Goal: Ask a question

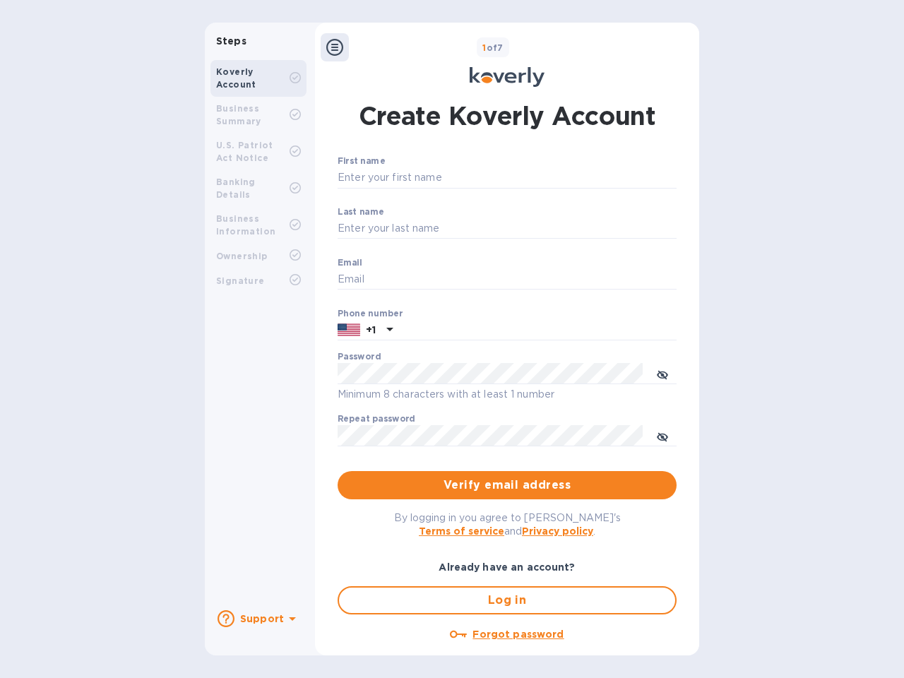
click at [258, 619] on b "Support" at bounding box center [262, 618] width 44 height 11
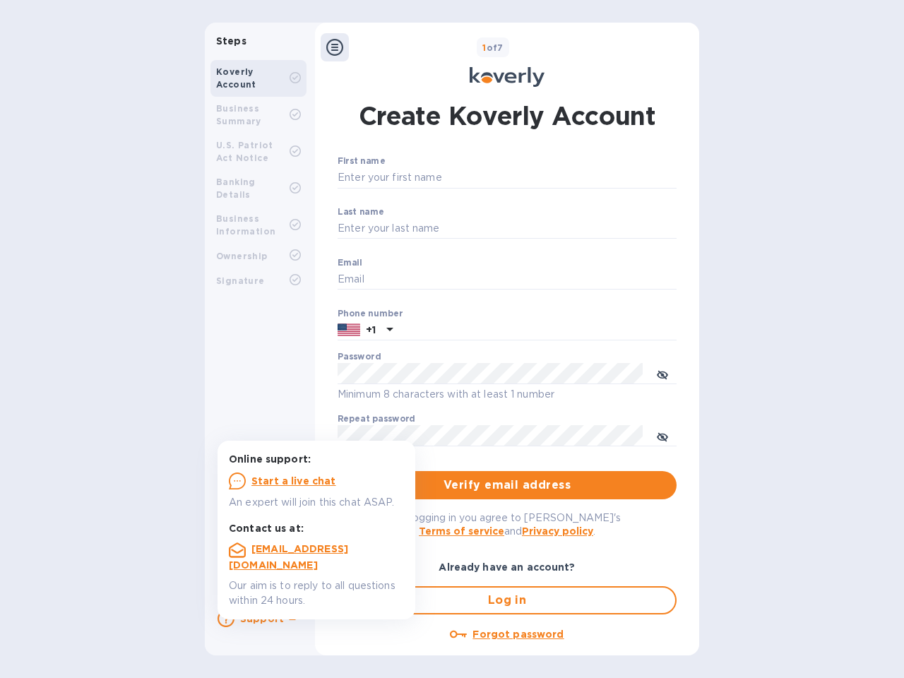
click at [226, 619] on icon at bounding box center [226, 618] width 17 height 17
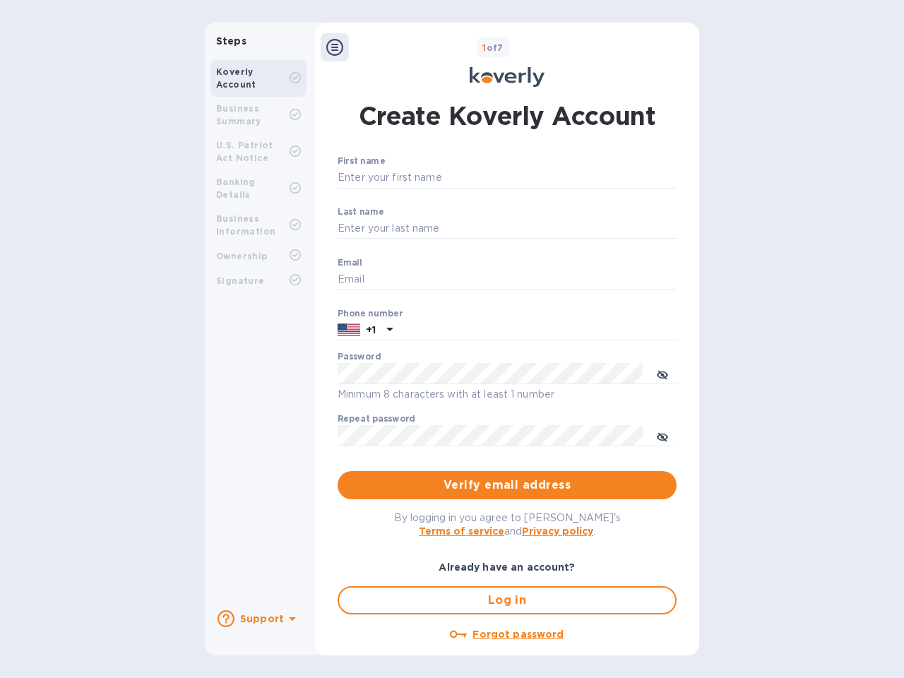
click at [290, 620] on icon at bounding box center [292, 619] width 7 height 4
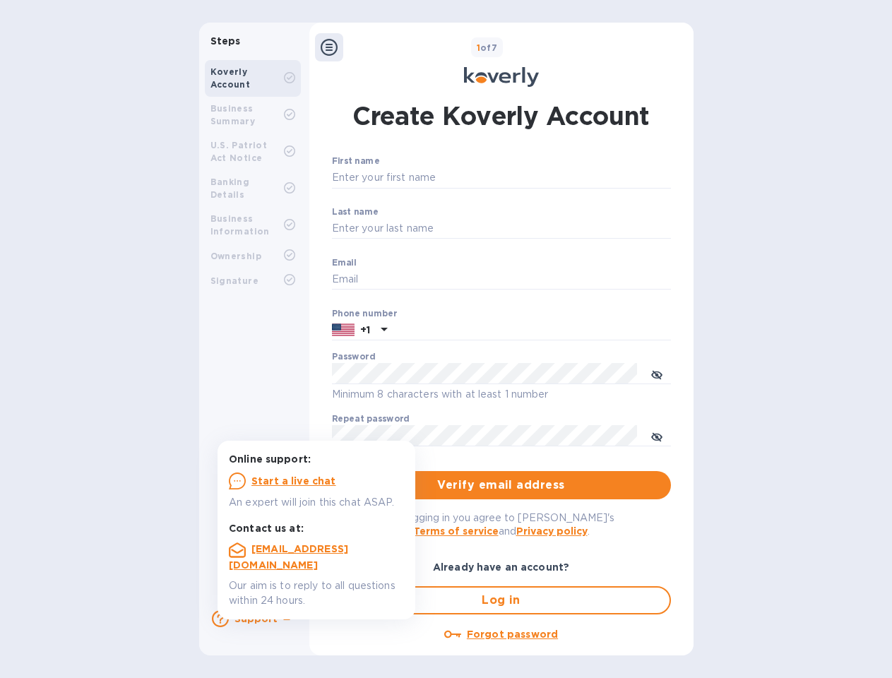
click at [335, 47] on icon at bounding box center [329, 47] width 17 height 17
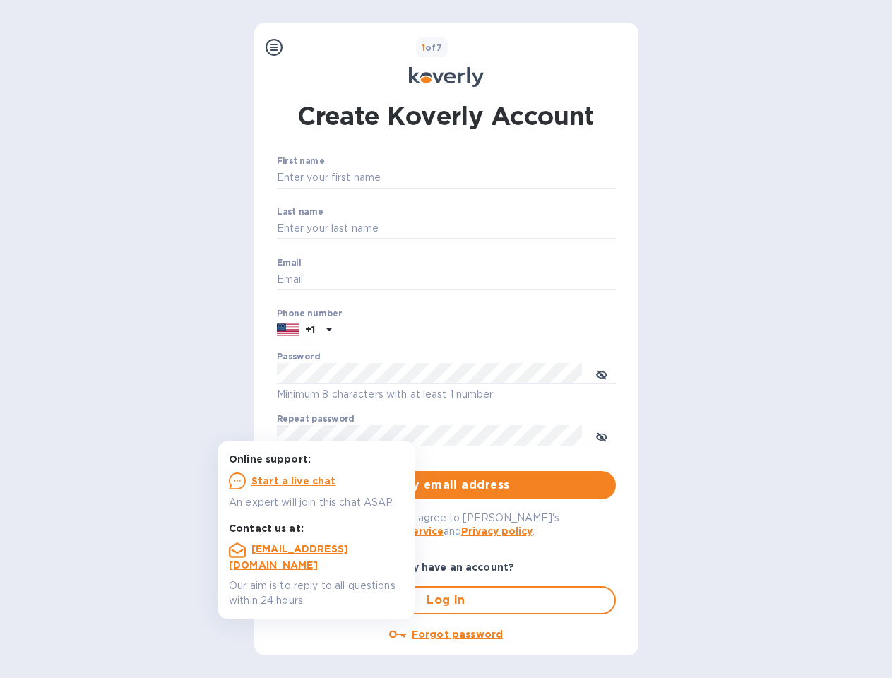
click at [504, 178] on input "First name" at bounding box center [446, 177] width 339 height 21
click at [504, 229] on input "Last name" at bounding box center [446, 228] width 339 height 21
click at [504, 280] on input "Email" at bounding box center [446, 279] width 339 height 21
click at [504, 331] on input "text" at bounding box center [477, 330] width 278 height 21
click at [365, 331] on input "text" at bounding box center [477, 330] width 278 height 21
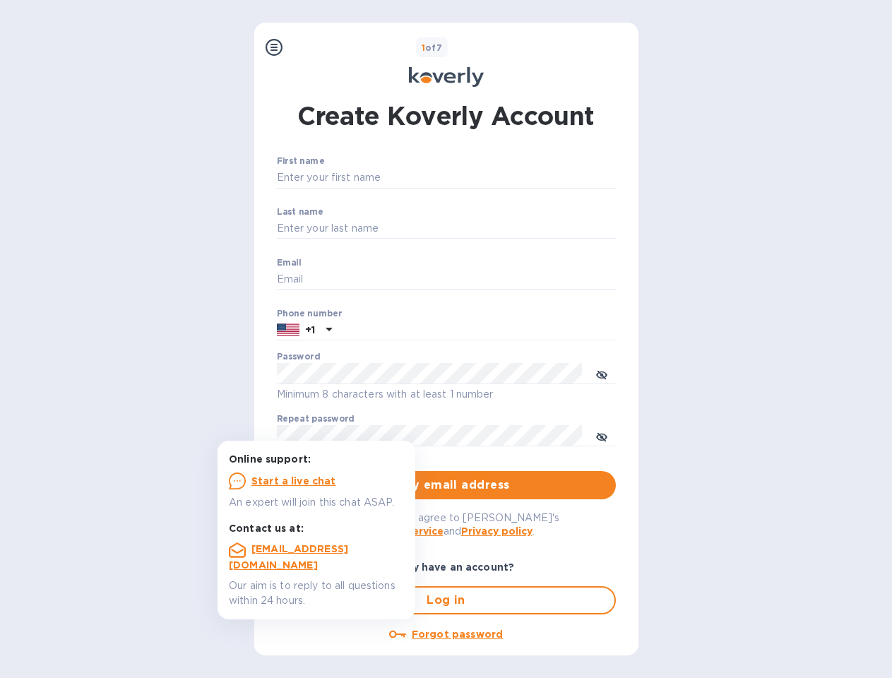
click at [388, 331] on input "text" at bounding box center [477, 330] width 278 height 21
